Goal: Information Seeking & Learning: Learn about a topic

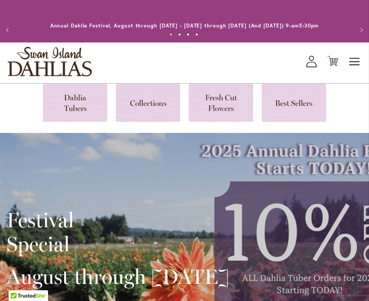
click at [348, 65] on span "Toggle Nav" at bounding box center [354, 61] width 13 height 17
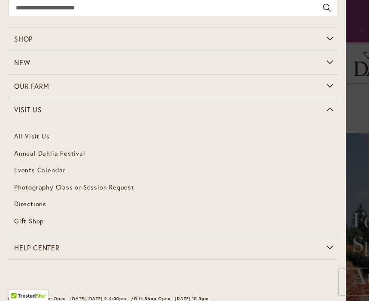
scroll to position [28, 0]
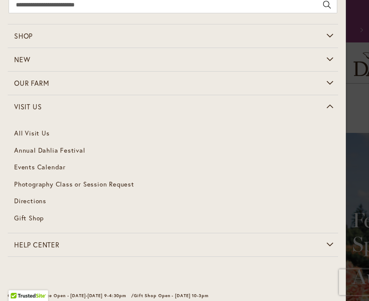
click at [26, 133] on link "All Visit Us" at bounding box center [173, 133] width 330 height 17
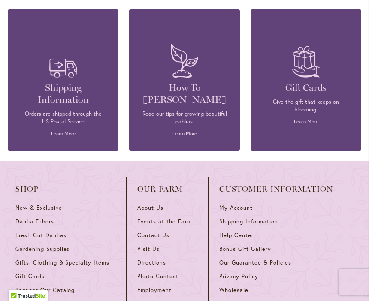
scroll to position [928, 0]
click at [153, 246] on link "Visit Us" at bounding box center [167, 253] width 60 height 14
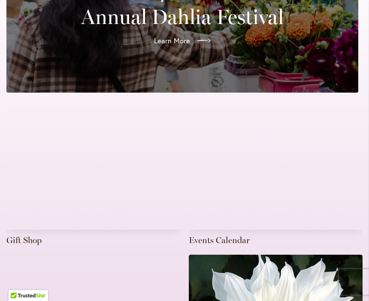
scroll to position [248, 0]
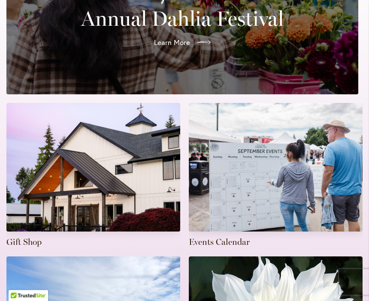
click at [299, 171] on link at bounding box center [276, 175] width 174 height 145
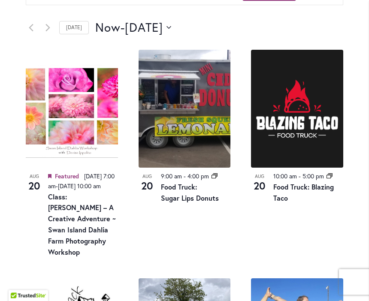
scroll to position [430, 0]
click at [314, 136] on img at bounding box center [297, 109] width 92 height 118
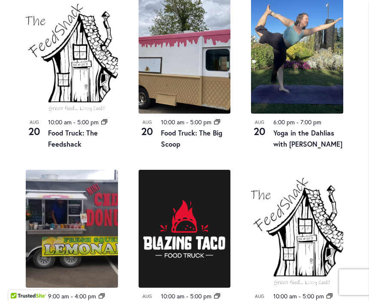
scroll to position [665, 0]
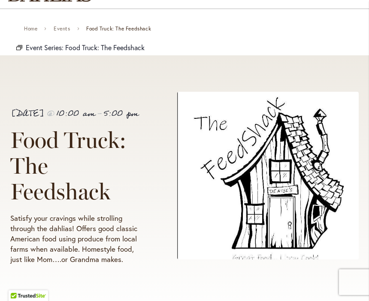
scroll to position [57, 0]
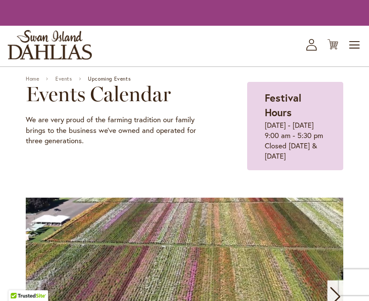
scroll to position [665, 0]
